Goal: Information Seeking & Learning: Understand process/instructions

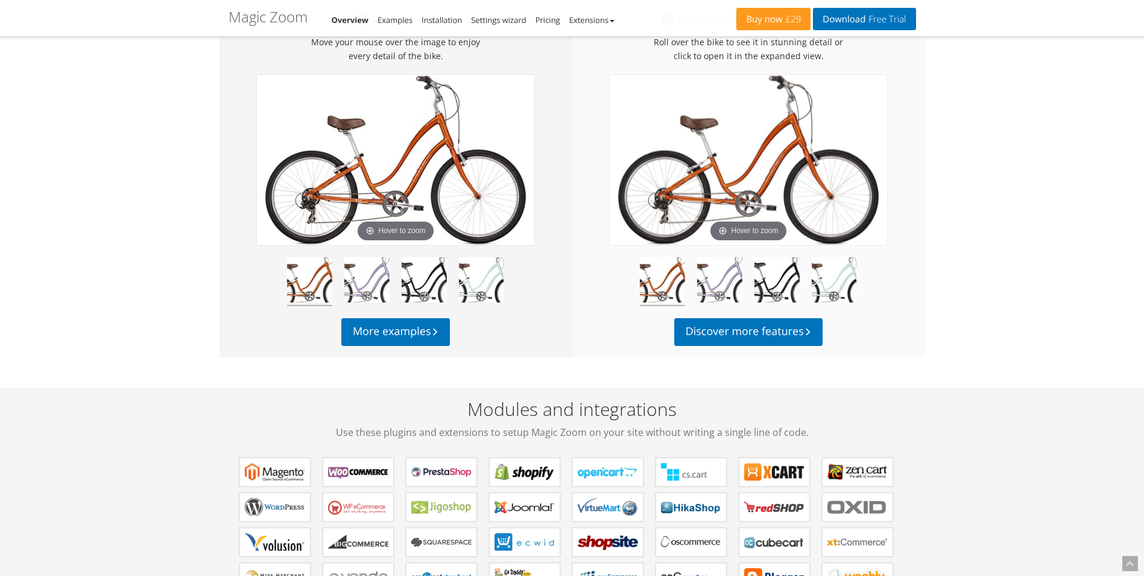
scroll to position [603, 0]
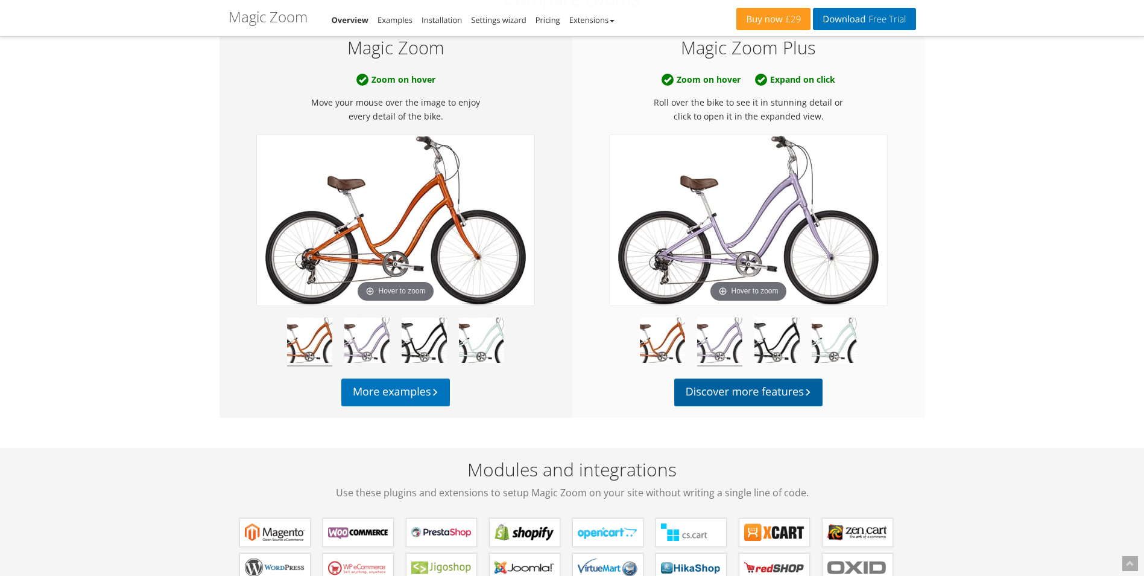
click at [795, 385] on link "Discover more features" at bounding box center [748, 392] width 149 height 28
click at [425, 384] on link "More examples" at bounding box center [395, 392] width 109 height 28
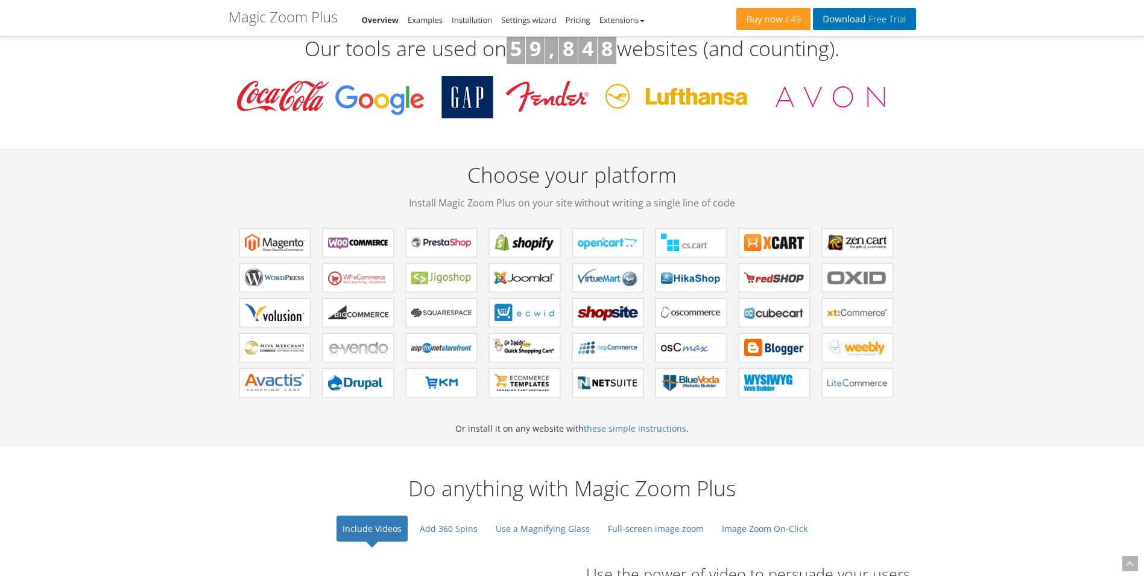
scroll to position [422, 0]
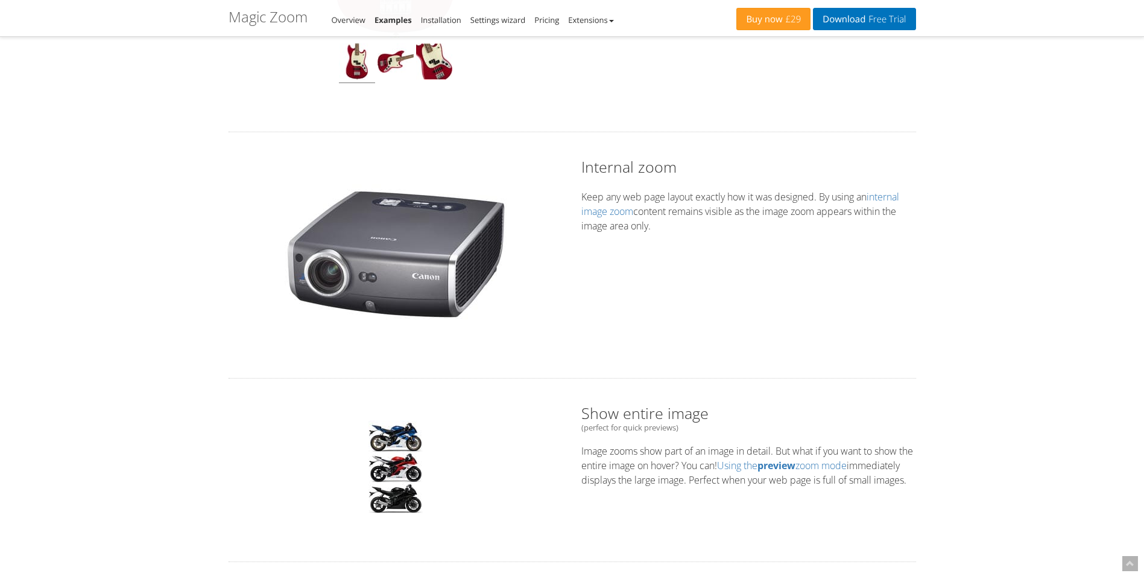
scroll to position [724, 0]
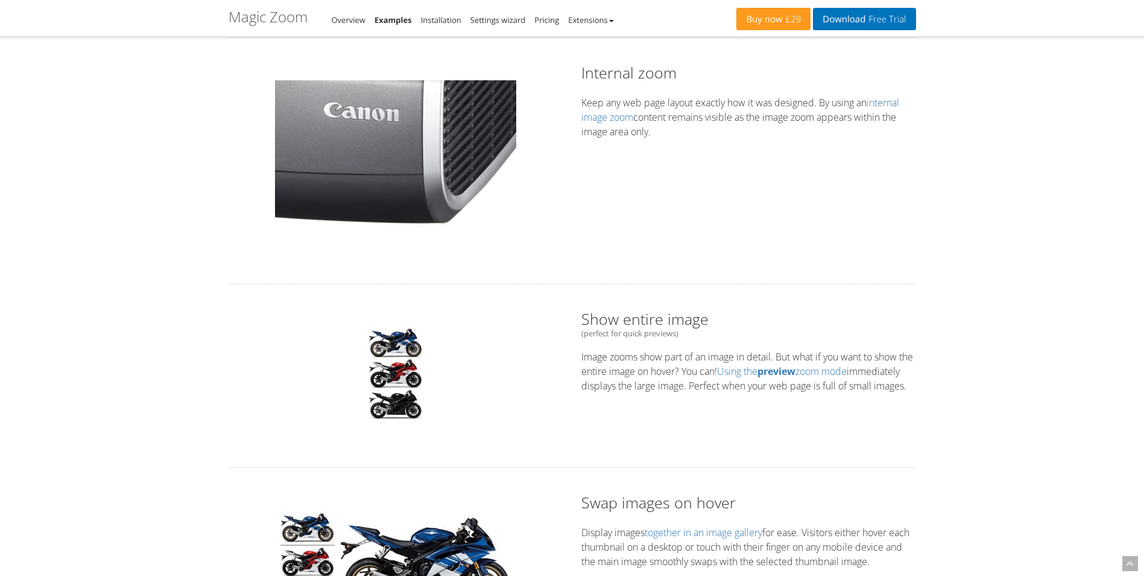
click at [446, 201] on img at bounding box center [395, 157] width 241 height 155
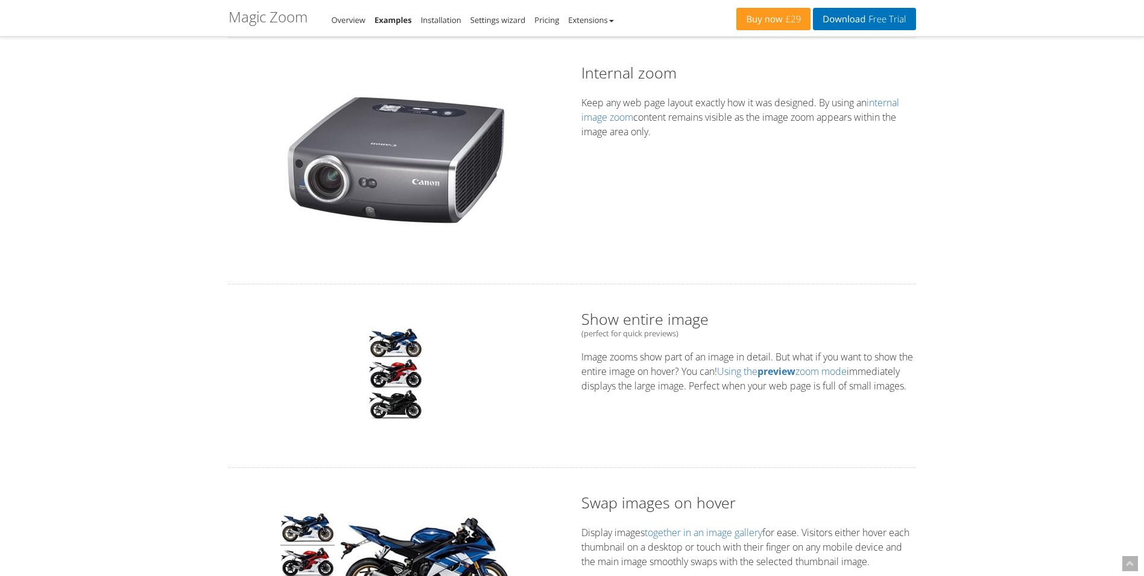
click at [608, 127] on p "Keep any web page layout exactly how it was designed. By using an internal imag…" at bounding box center [749, 116] width 335 height 43
click at [614, 116] on link "internal image zoom" at bounding box center [741, 110] width 318 height 28
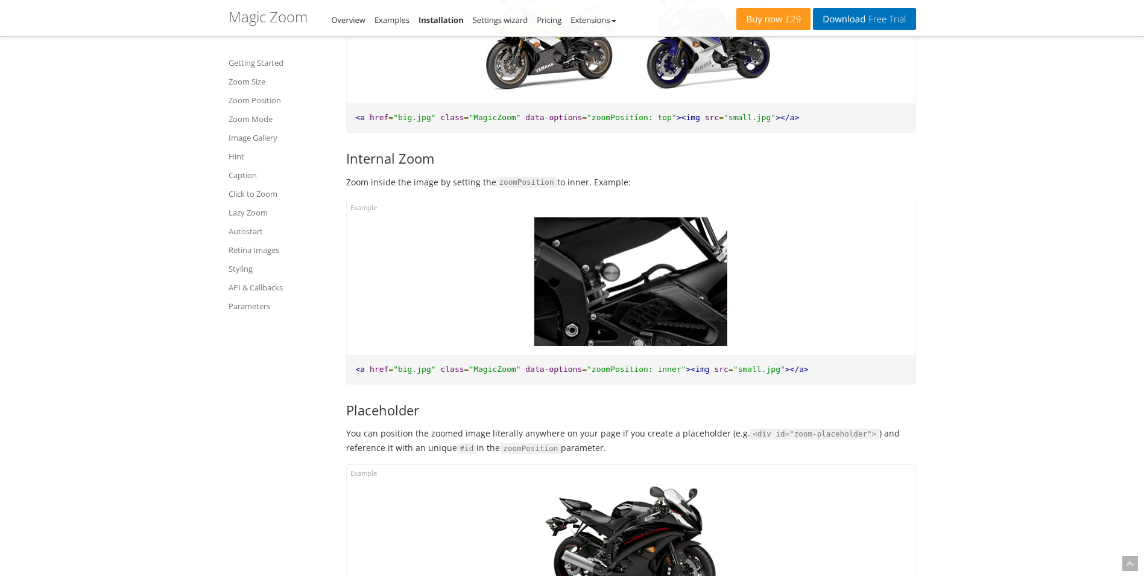
scroll to position [1815, 0]
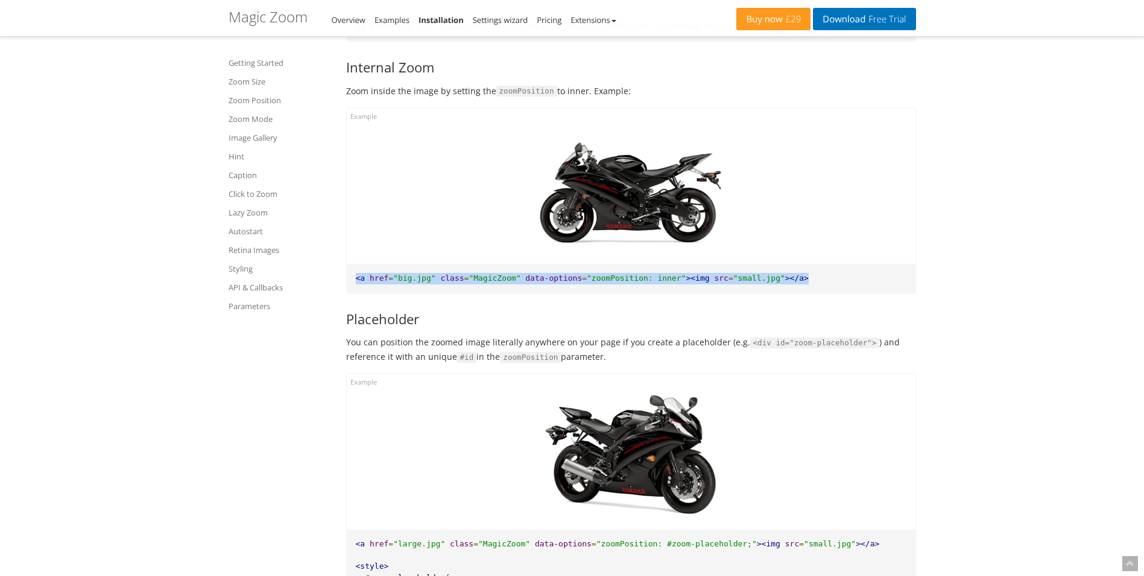
drag, startPoint x: 772, startPoint y: 279, endPoint x: 354, endPoint y: 280, distance: 418.1
click at [354, 280] on pre "<a href = "big.jpg" class = "MagicZoom" data-options = "zoomPosition: inner" ><…" at bounding box center [631, 279] width 569 height 30
copy pre "<a href = "big.jpg" class = "MagicZoom" data-options = "zoomPosition: inner" ><…"
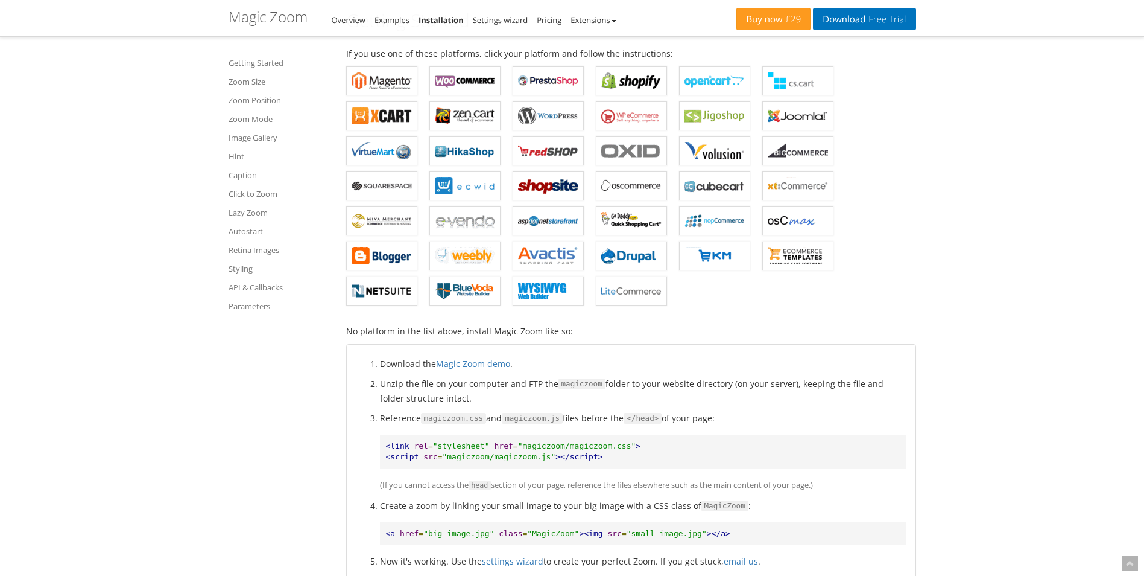
scroll to position [186, 0]
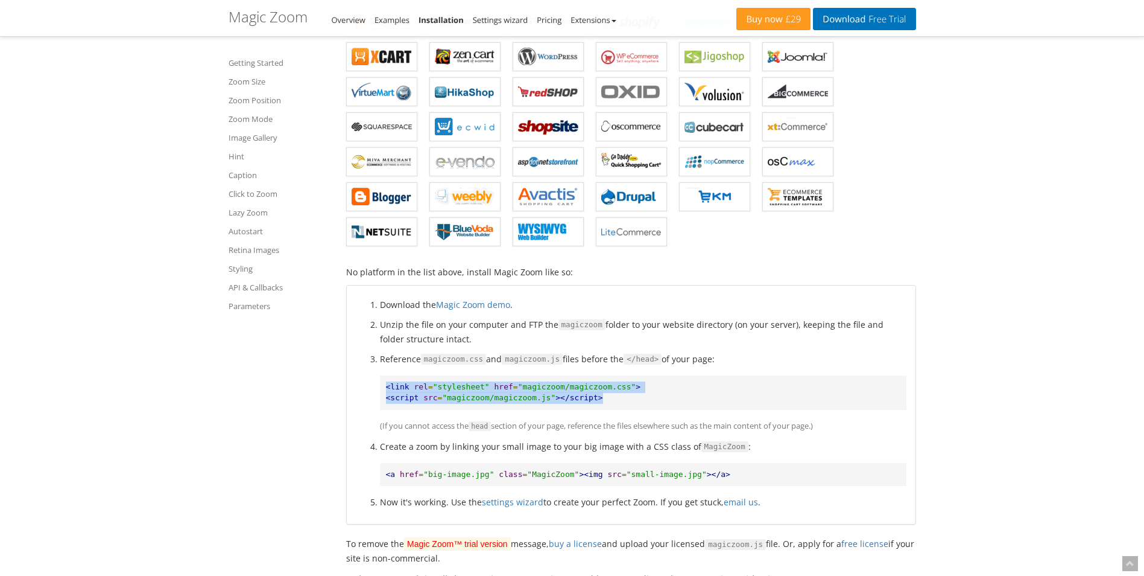
drag, startPoint x: 591, startPoint y: 399, endPoint x: 382, endPoint y: 386, distance: 209.1
click at [382, 386] on pre "<link rel = "stylesheet" href = "magiczoom/magiczoom.css" > <script src = "magi…" at bounding box center [643, 392] width 527 height 34
click at [608, 399] on pre "<link rel = "stylesheet" href = "magiczoom/magiczoom.css" > <script src = "magi…" at bounding box center [643, 392] width 527 height 34
drag, startPoint x: 589, startPoint y: 398, endPoint x: 376, endPoint y: 390, distance: 212.5
click at [376, 390] on ol "Download the Magic Zoom demo . Unzip the file on your computer and FTP the magi…" at bounding box center [631, 403] width 551 height 212
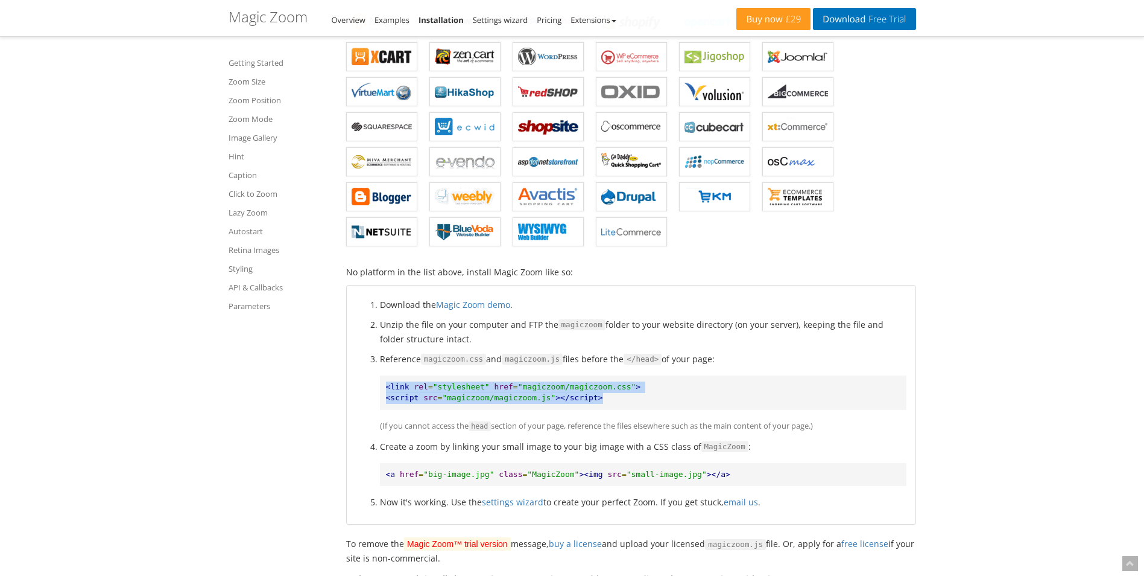
copy pre "<link rel = "stylesheet" href = "magiczoom/magiczoom.css" > <script src = "magi…"
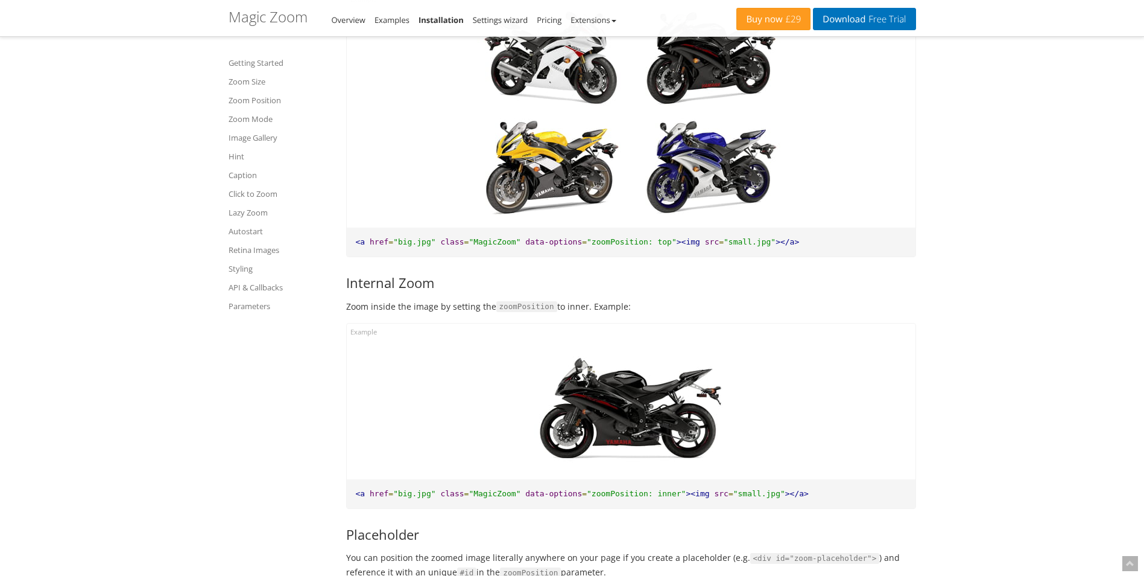
scroll to position [1695, 0]
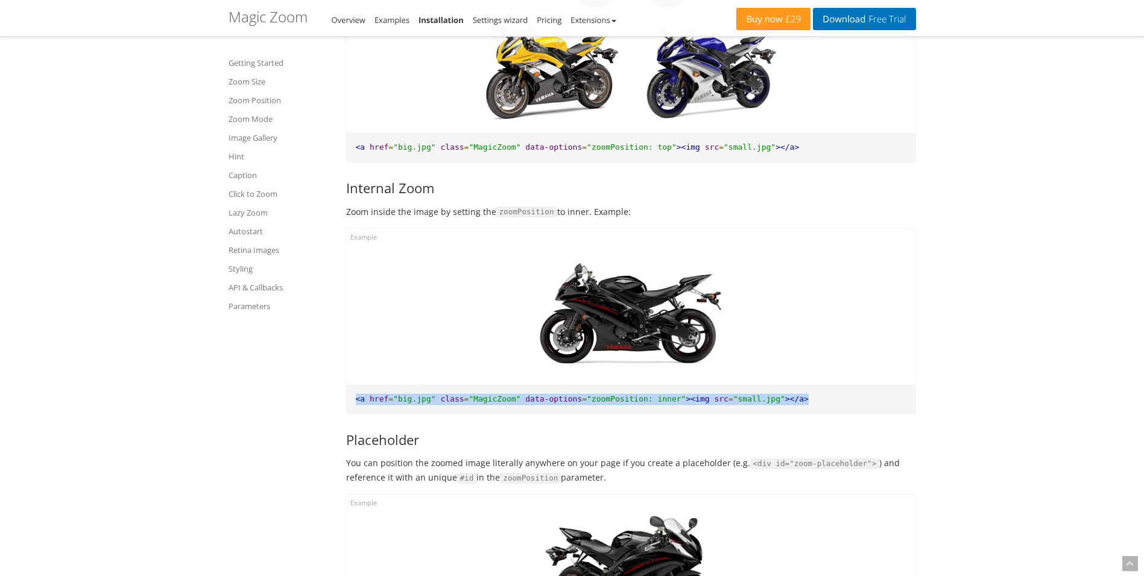
drag, startPoint x: 355, startPoint y: 399, endPoint x: 773, endPoint y: 392, distance: 417.5
click at [773, 392] on pre "<a href = "big.jpg" class = "MagicZoom" data-options = "zoomPosition: inner" ><…" at bounding box center [631, 399] width 569 height 30
copy pre "<a href = "big.jpg" class = "MagicZoom" data-options = "zoomPosition: inner" ><…"
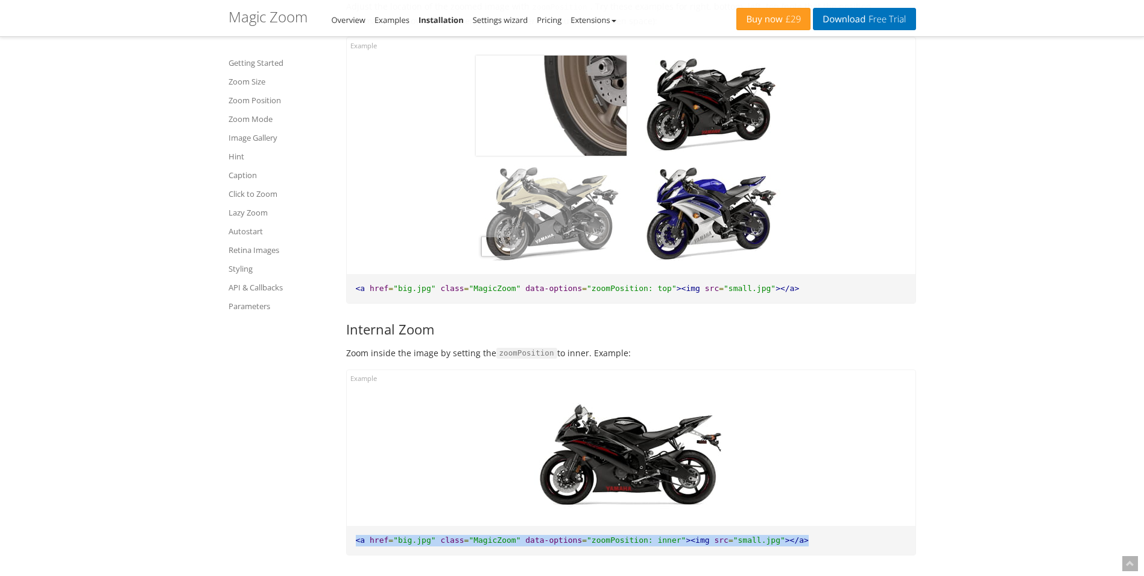
scroll to position [1634, 0]
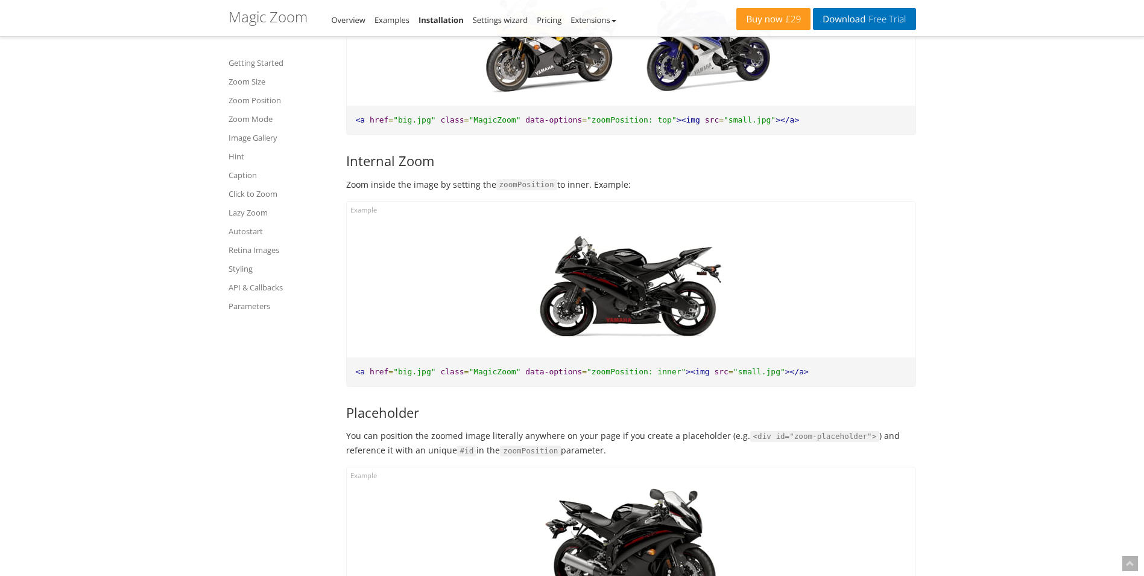
scroll to position [1815, 0]
